Goal: Task Accomplishment & Management: Use online tool/utility

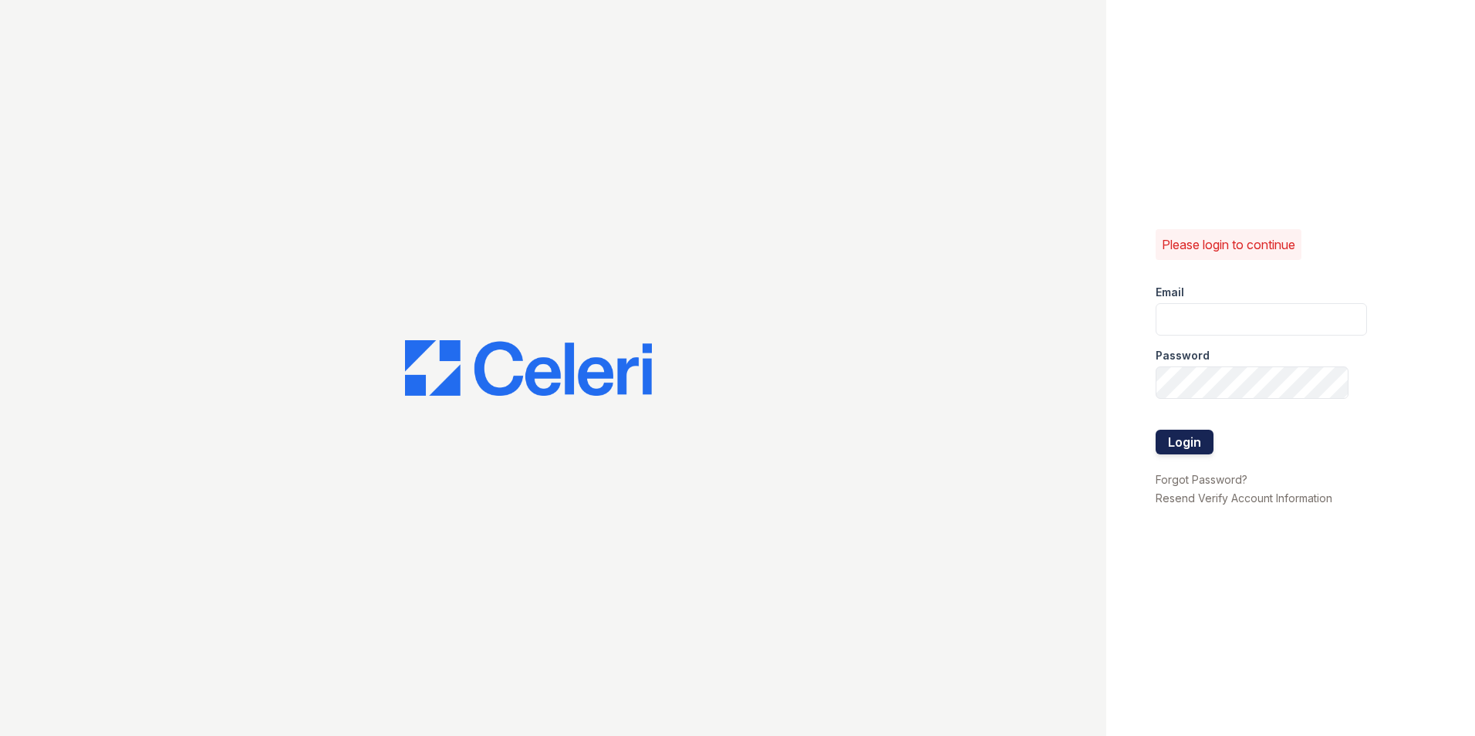
type input "paula@redwood-property.com"
click at [1172, 447] on button "Login" at bounding box center [1185, 442] width 58 height 25
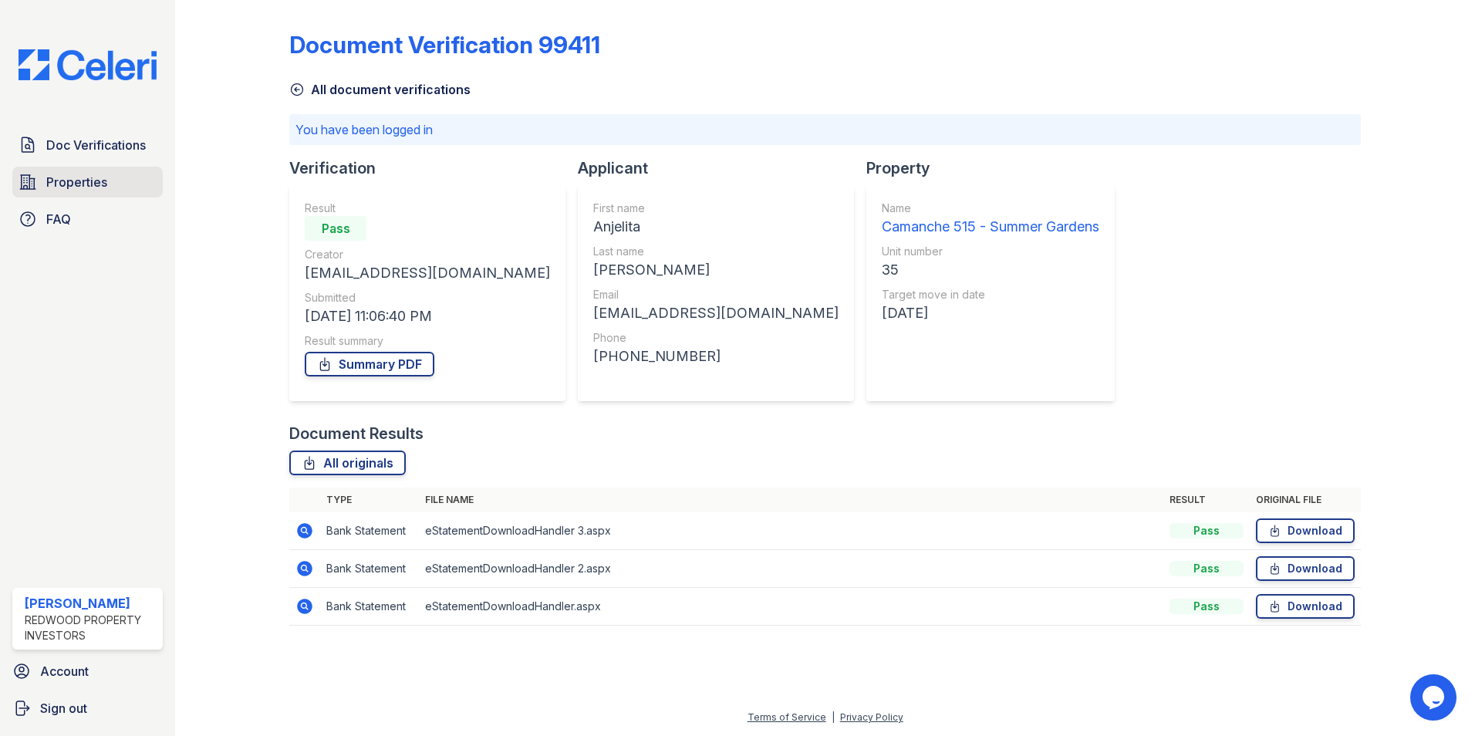
click at [79, 178] on span "Properties" at bounding box center [76, 182] width 61 height 19
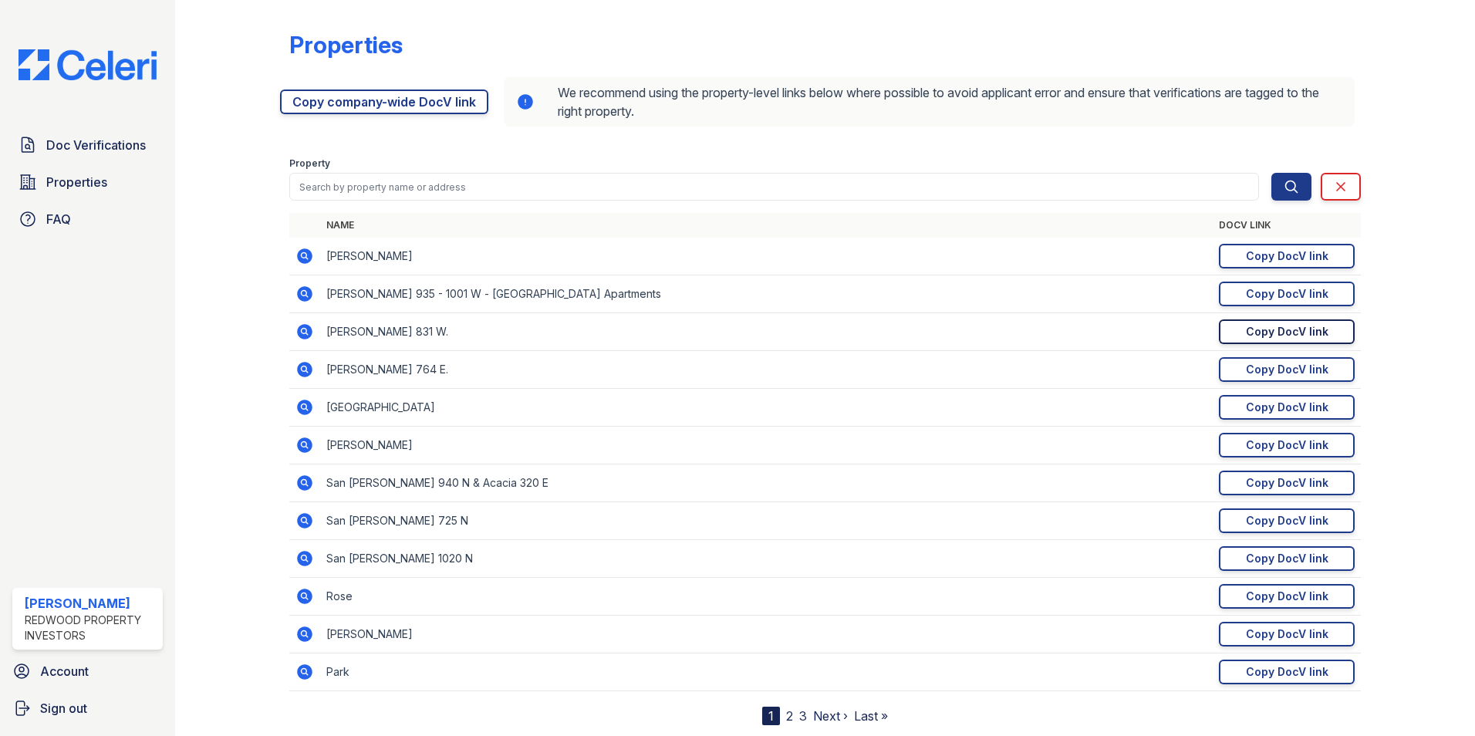
click at [1268, 330] on div "Copy DocV link" at bounding box center [1287, 331] width 83 height 15
